Goal: Check status: Check status

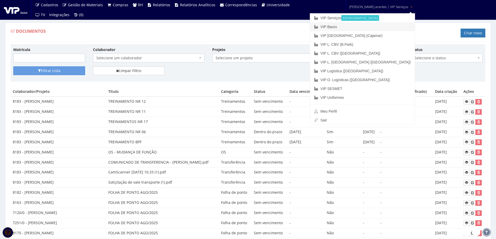
click at [356, 23] on link "VIP Bauru" at bounding box center [362, 26] width 105 height 9
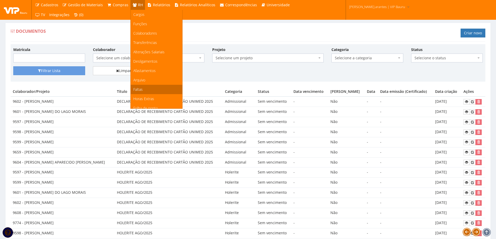
click at [137, 87] on span "Faltas" at bounding box center [137, 89] width 9 height 5
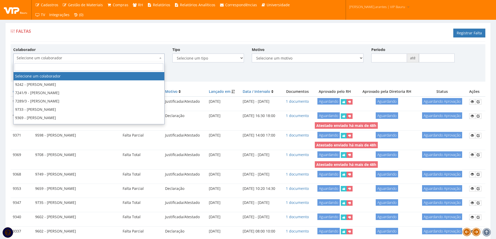
click at [120, 58] on span "Selecione um colaborador" at bounding box center [87, 57] width 141 height 5
type input "BIAN"
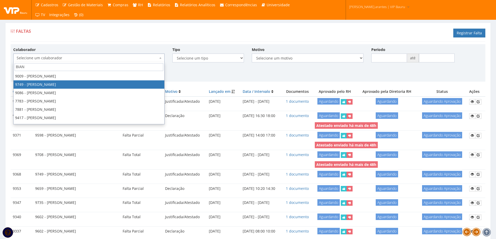
select select "4029"
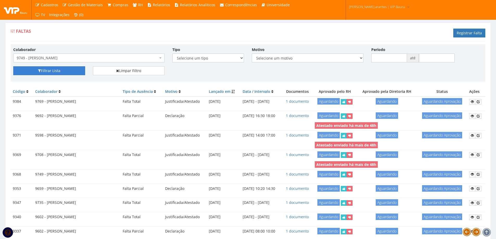
click at [69, 71] on button "Filtrar Lista" at bounding box center [49, 70] width 72 height 9
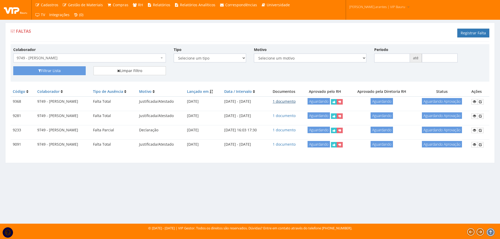
click at [296, 101] on link "1 documento" at bounding box center [284, 101] width 23 height 5
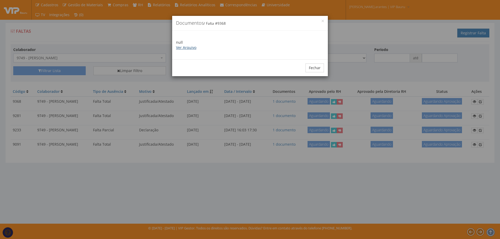
click at [188, 47] on link "Ver Arquivo" at bounding box center [186, 47] width 20 height 5
click at [312, 67] on button "Fechar" at bounding box center [315, 68] width 18 height 9
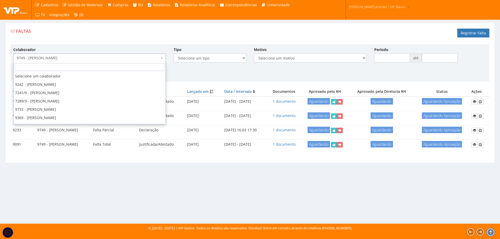
click at [119, 60] on span "9749 - [PERSON_NAME]" at bounding box center [88, 57] width 143 height 5
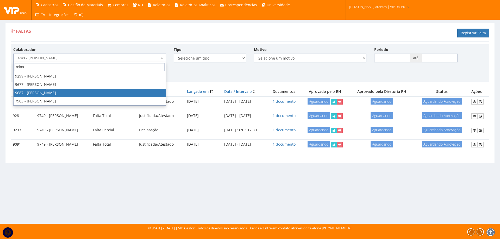
type input "reina"
select select "3934"
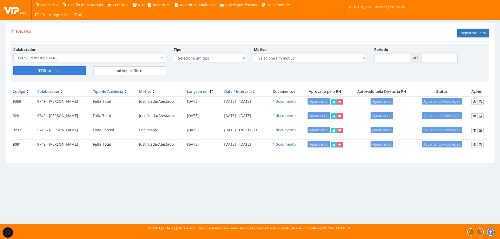
click at [70, 73] on button "Filtrar Lista" at bounding box center [49, 70] width 72 height 9
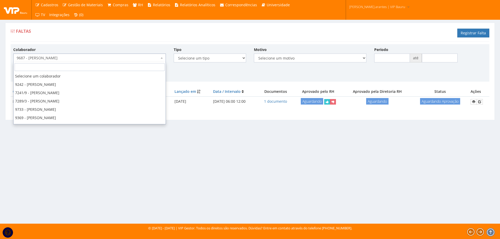
click at [90, 59] on span "9687 - [PERSON_NAME]" at bounding box center [88, 57] width 143 height 5
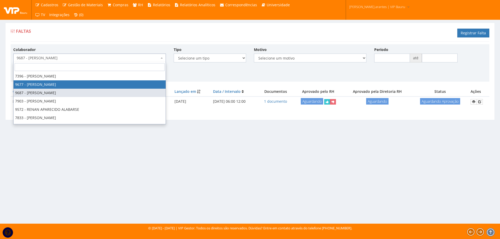
select select "3921"
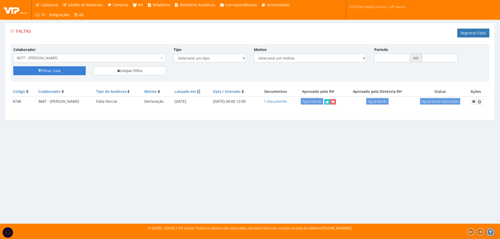
click at [78, 70] on button "Filtrar Lista" at bounding box center [49, 70] width 72 height 9
